Goal: Transaction & Acquisition: Subscribe to service/newsletter

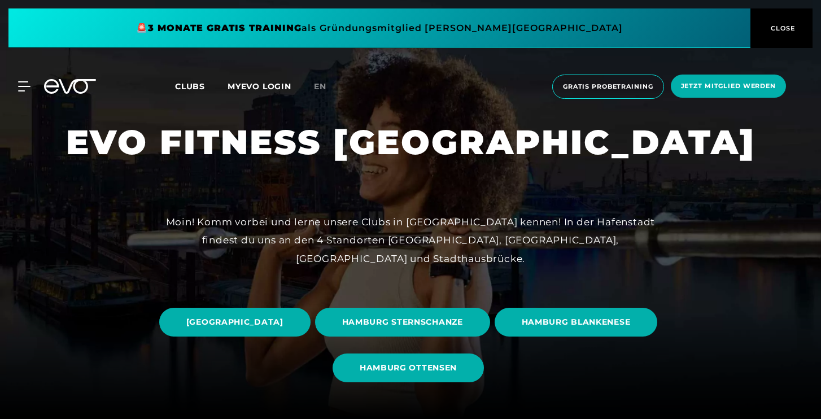
click at [29, 80] on div "MyEVO Login Über EVO Mitgliedschaften Probetraining TAGESPASS EVO Studios [GEOG…" at bounding box center [410, 86] width 816 height 42
click at [21, 89] on icon at bounding box center [26, 86] width 16 height 10
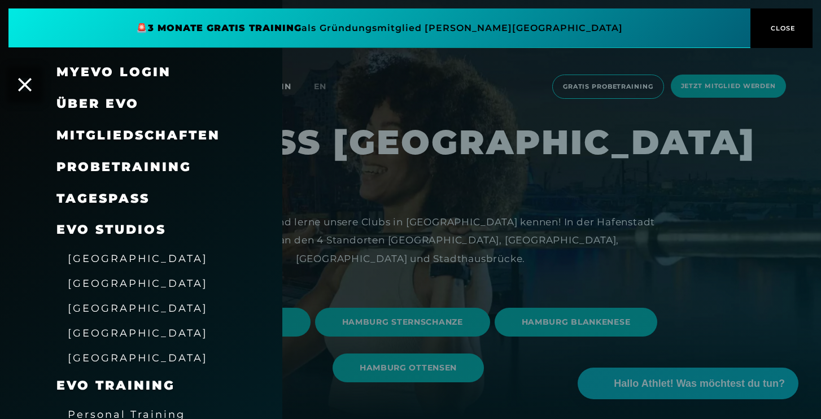
click at [118, 128] on span "Mitgliedschaften" at bounding box center [138, 135] width 164 height 15
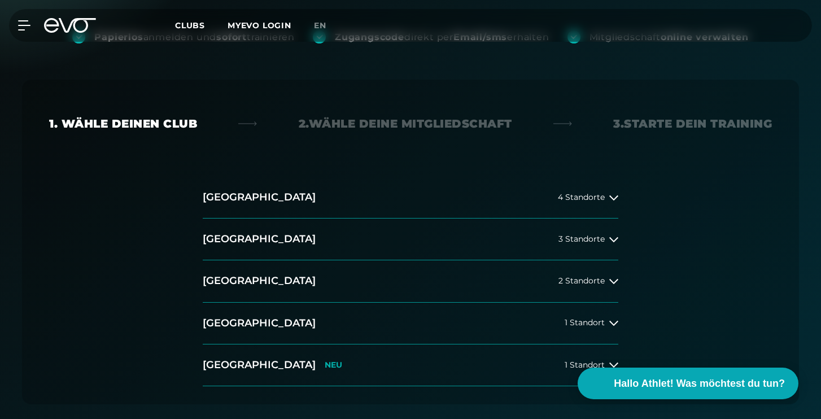
scroll to position [177, 0]
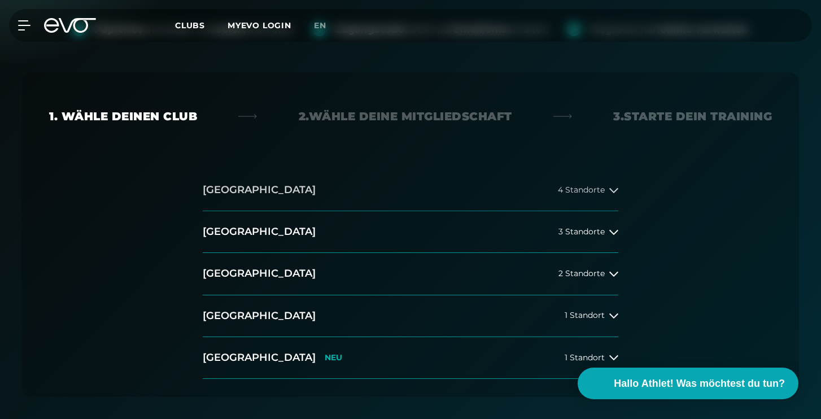
click at [309, 196] on button "[GEOGRAPHIC_DATA] 4 Standorte" at bounding box center [410, 190] width 415 height 42
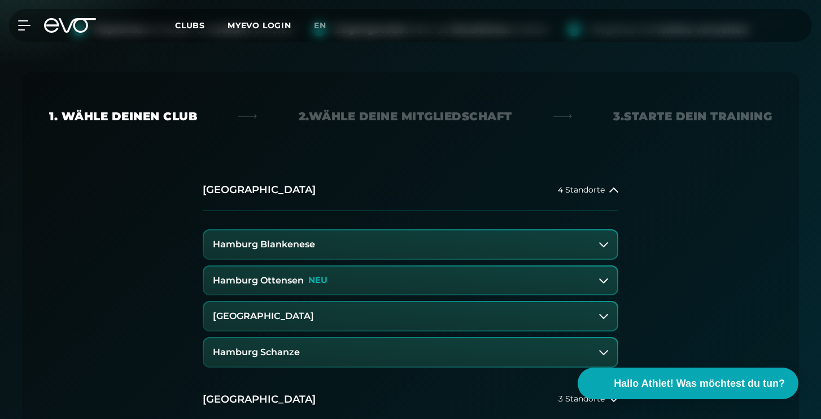
click at [309, 246] on h3 "Hamburg Blankenese" at bounding box center [264, 244] width 102 height 10
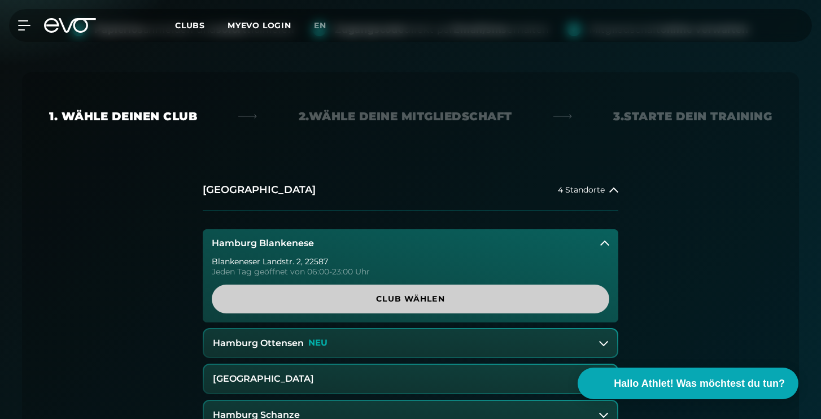
click at [410, 304] on span "Club wählen" at bounding box center [410, 299] width 343 height 12
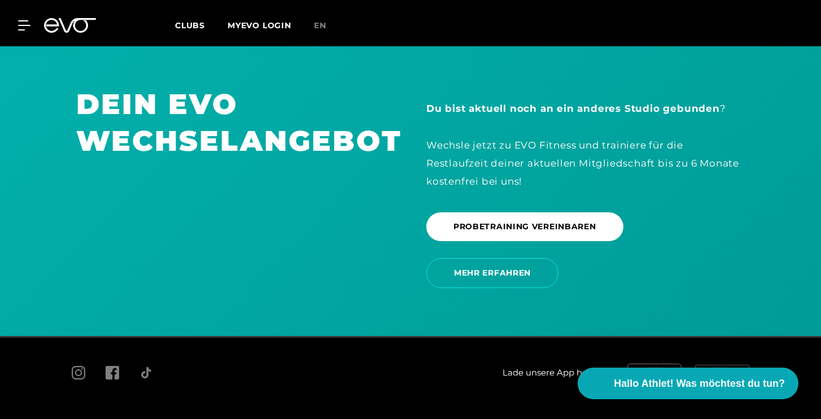
scroll to position [2442, 0]
